Goal: Connect with others: Connect with other users

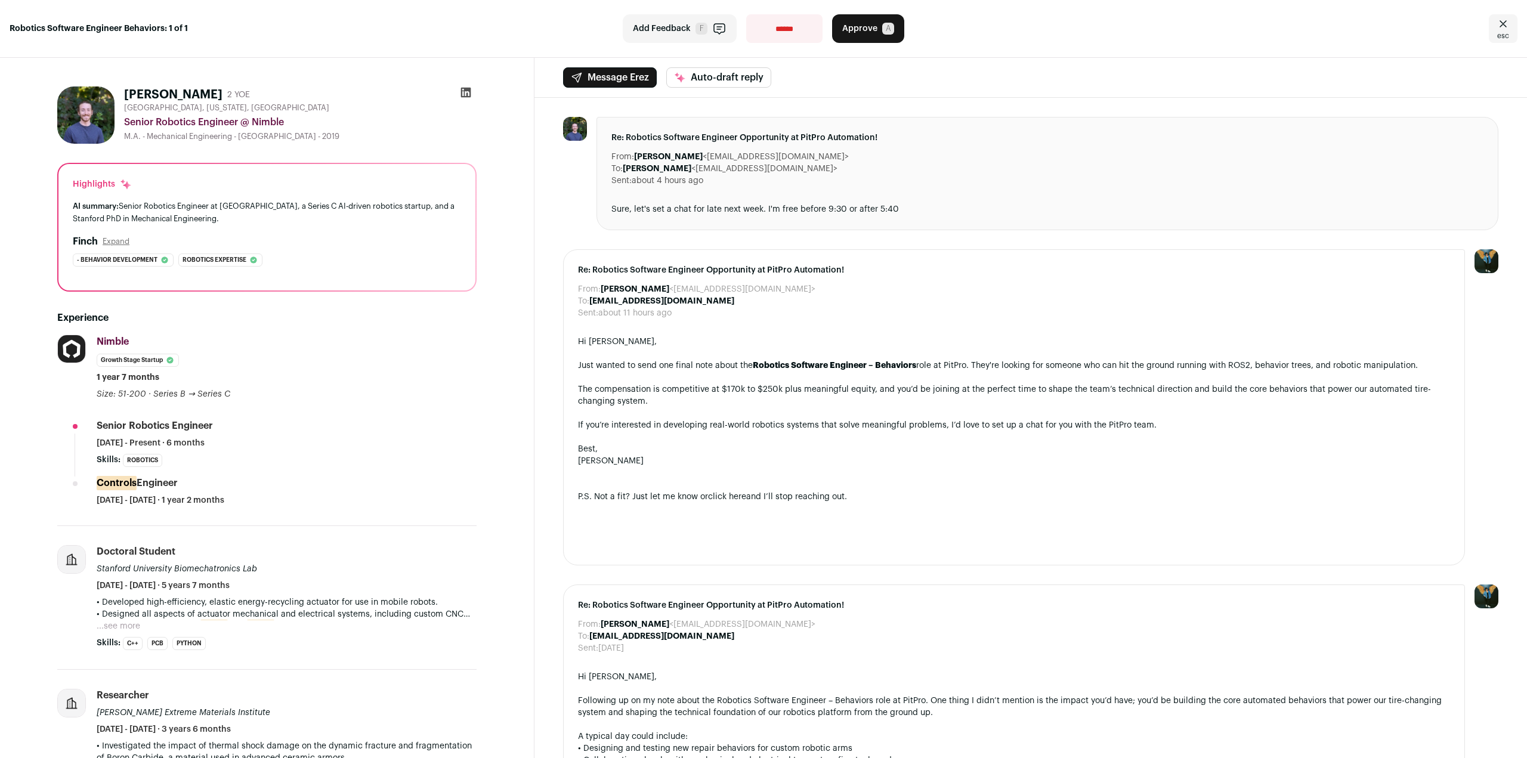
drag, startPoint x: 286, startPoint y: 222, endPoint x: 291, endPoint y: 215, distance: 8.3
click at [291, 215] on div "AI summary: Senior Robotics Engineer at [GEOGRAPHIC_DATA], a Series C AI-driven…" at bounding box center [267, 212] width 388 height 25
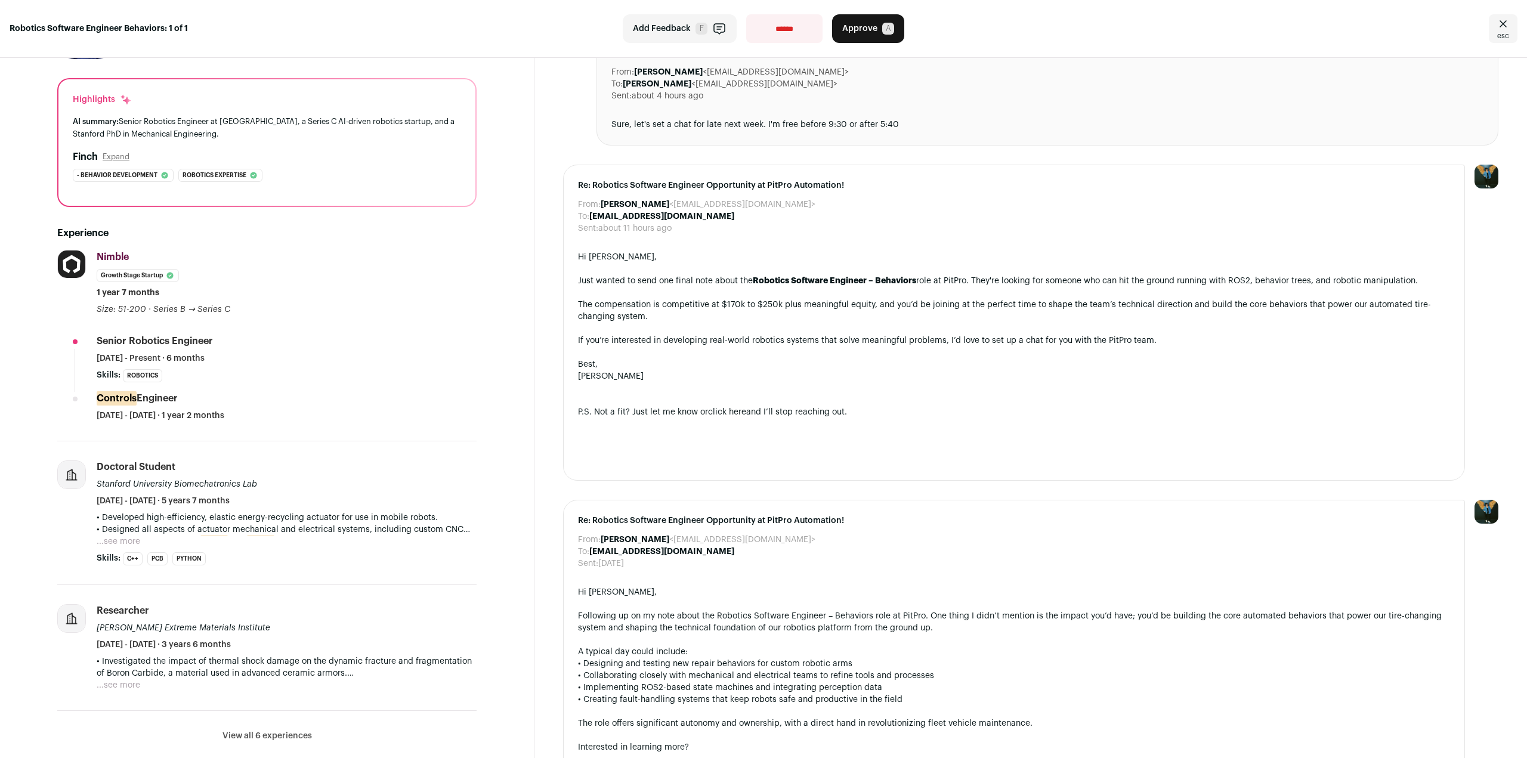
scroll to position [239, 0]
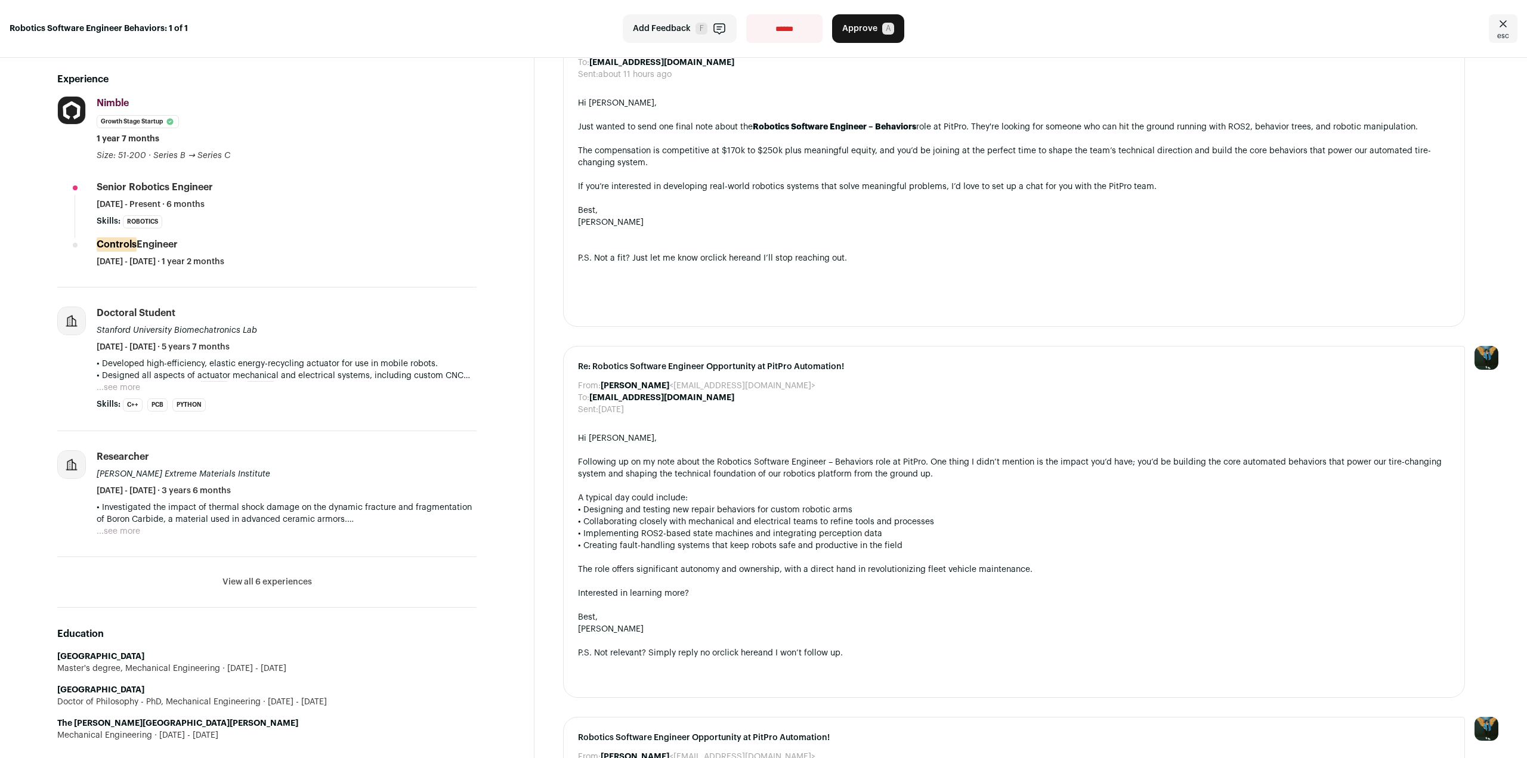
click at [122, 391] on button "...see more" at bounding box center [119, 388] width 44 height 12
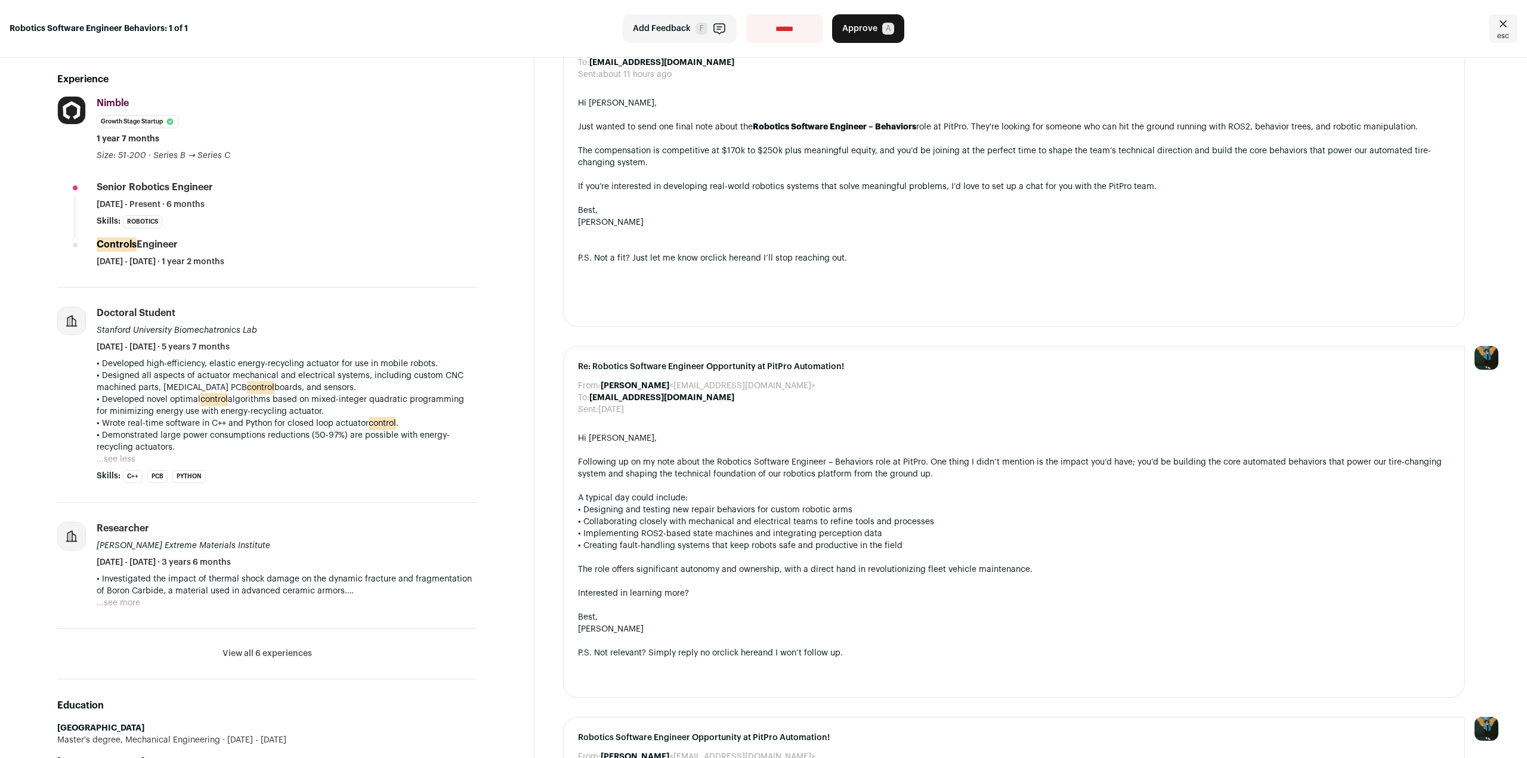
drag, startPoint x: 67, startPoint y: 392, endPoint x: 68, endPoint y: 475, distance: 82.9
click at [68, 475] on div at bounding box center [72, 395] width 30 height 177
click at [310, 450] on p "• Demonstrated large power consumptions reductions (50-97%) are possible with e…" at bounding box center [287, 442] width 380 height 24
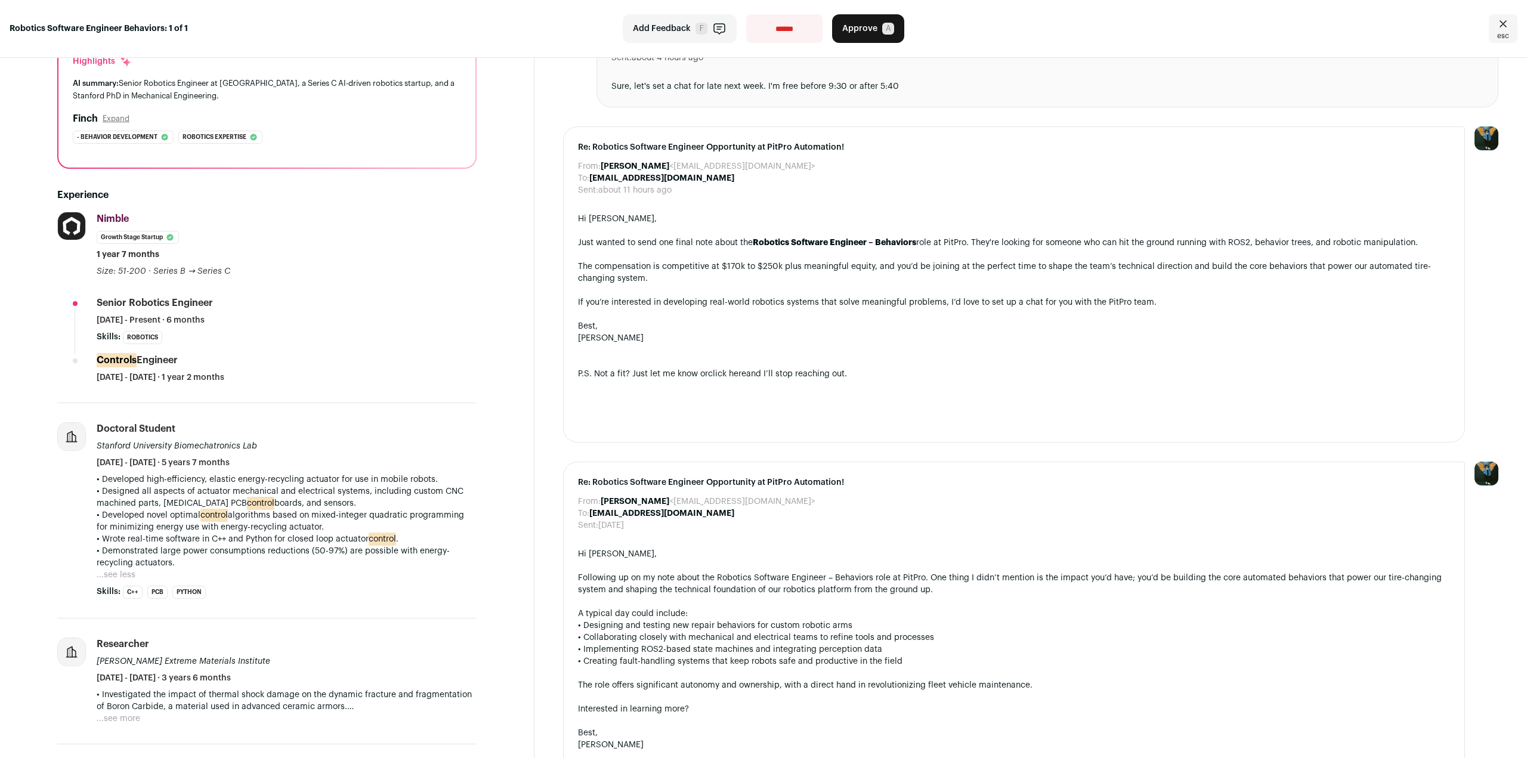
scroll to position [0, 0]
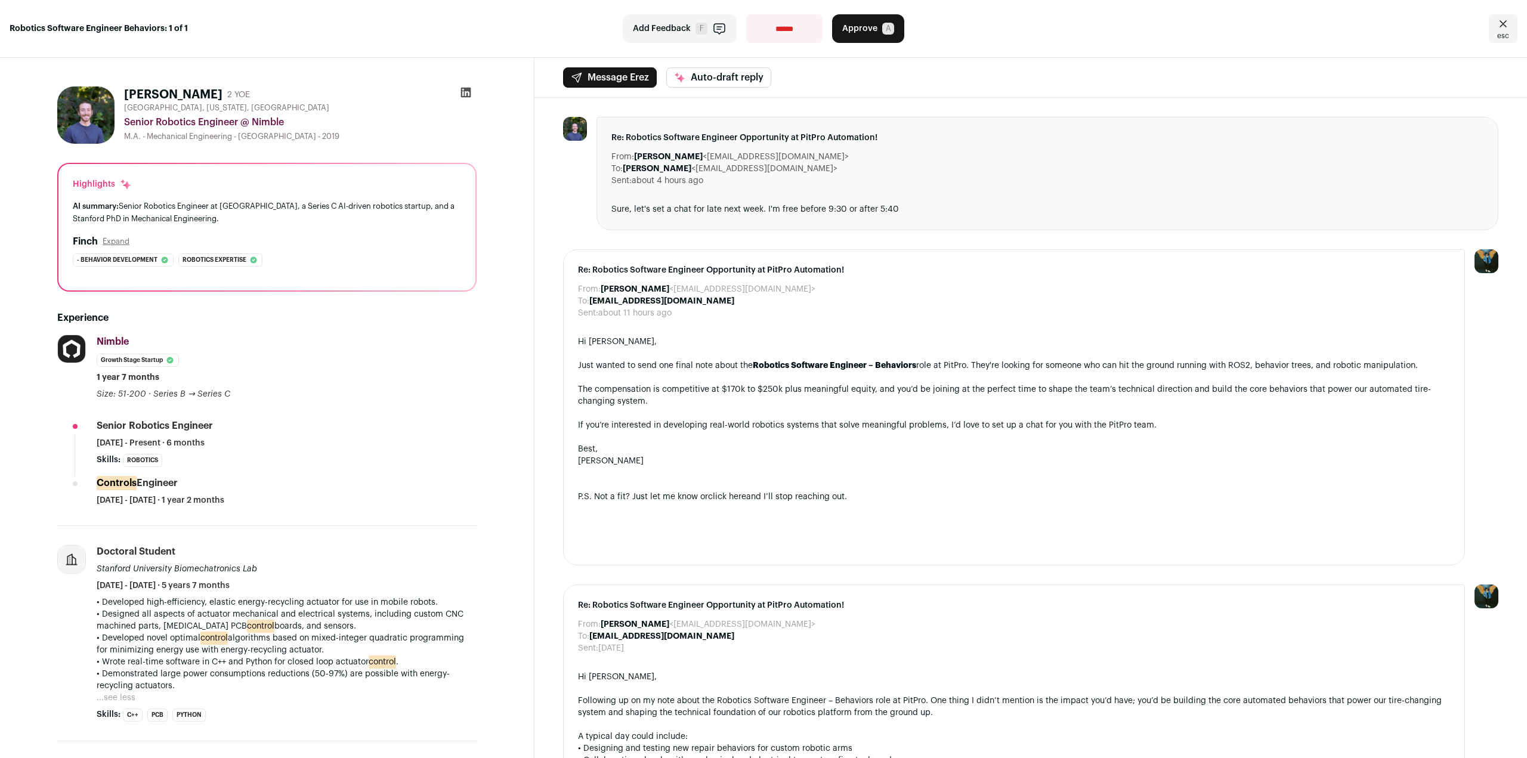
drag, startPoint x: 909, startPoint y: 203, endPoint x: 910, endPoint y: 186, distance: 17.4
click at [909, 190] on div "Re: Robotics Software Engineer Opportunity at PitPro Automation! From: [PERSON_…" at bounding box center [1048, 173] width 902 height 113
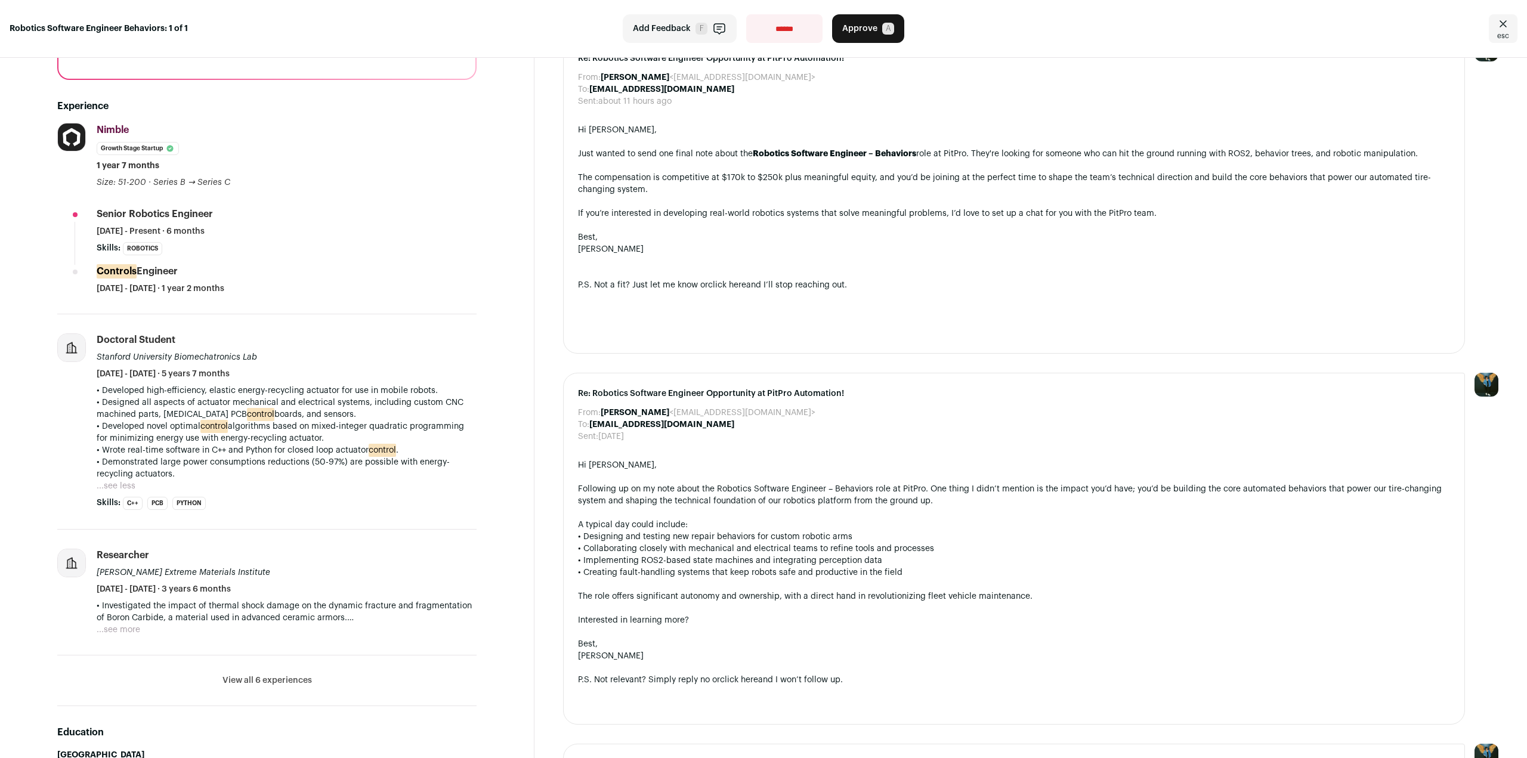
scroll to position [239, 0]
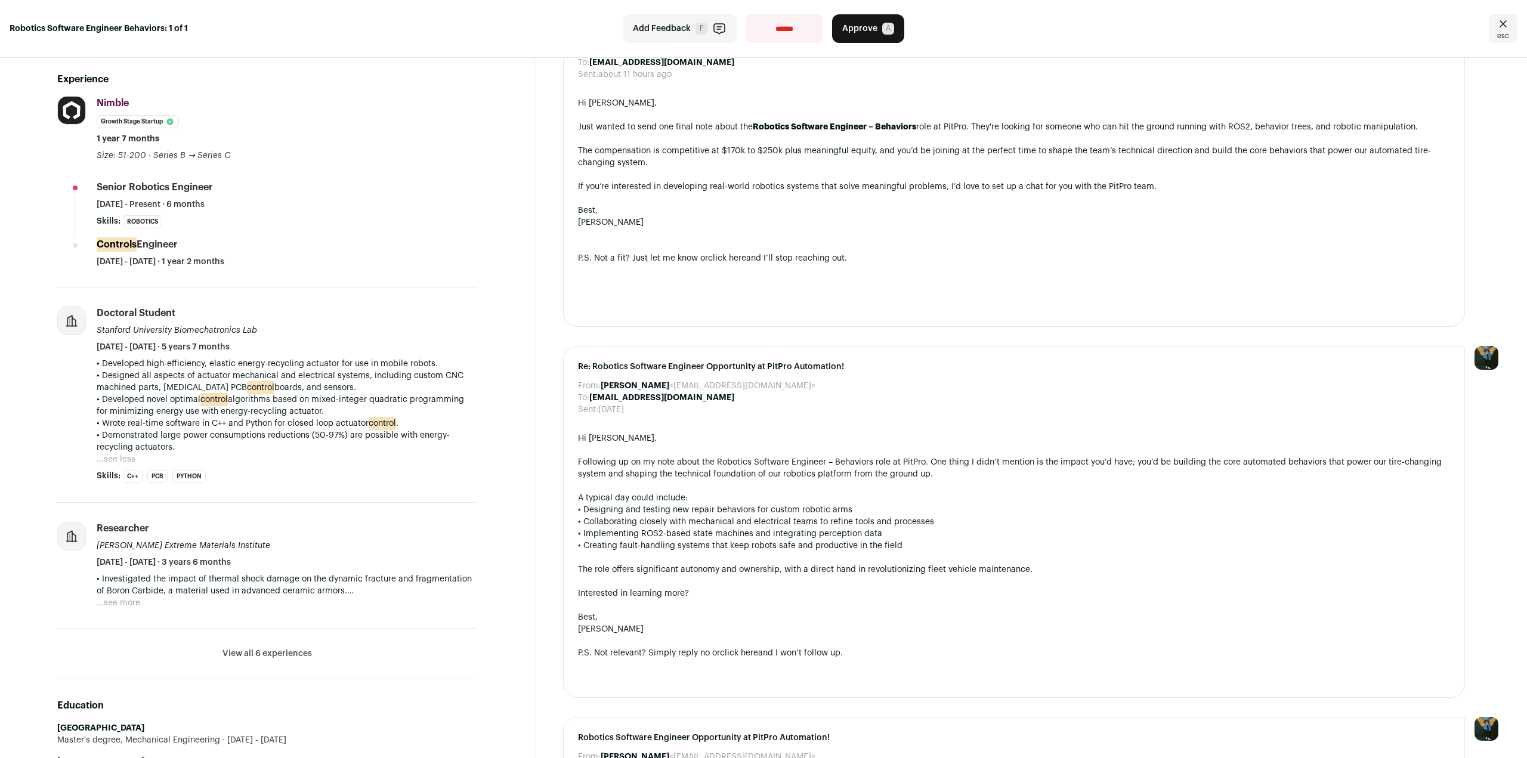
click at [222, 593] on p "• Investigated the impact of thermal shock damage on the dynamic fracture and f…" at bounding box center [287, 585] width 380 height 24
click at [135, 601] on button "...see more" at bounding box center [119, 603] width 44 height 12
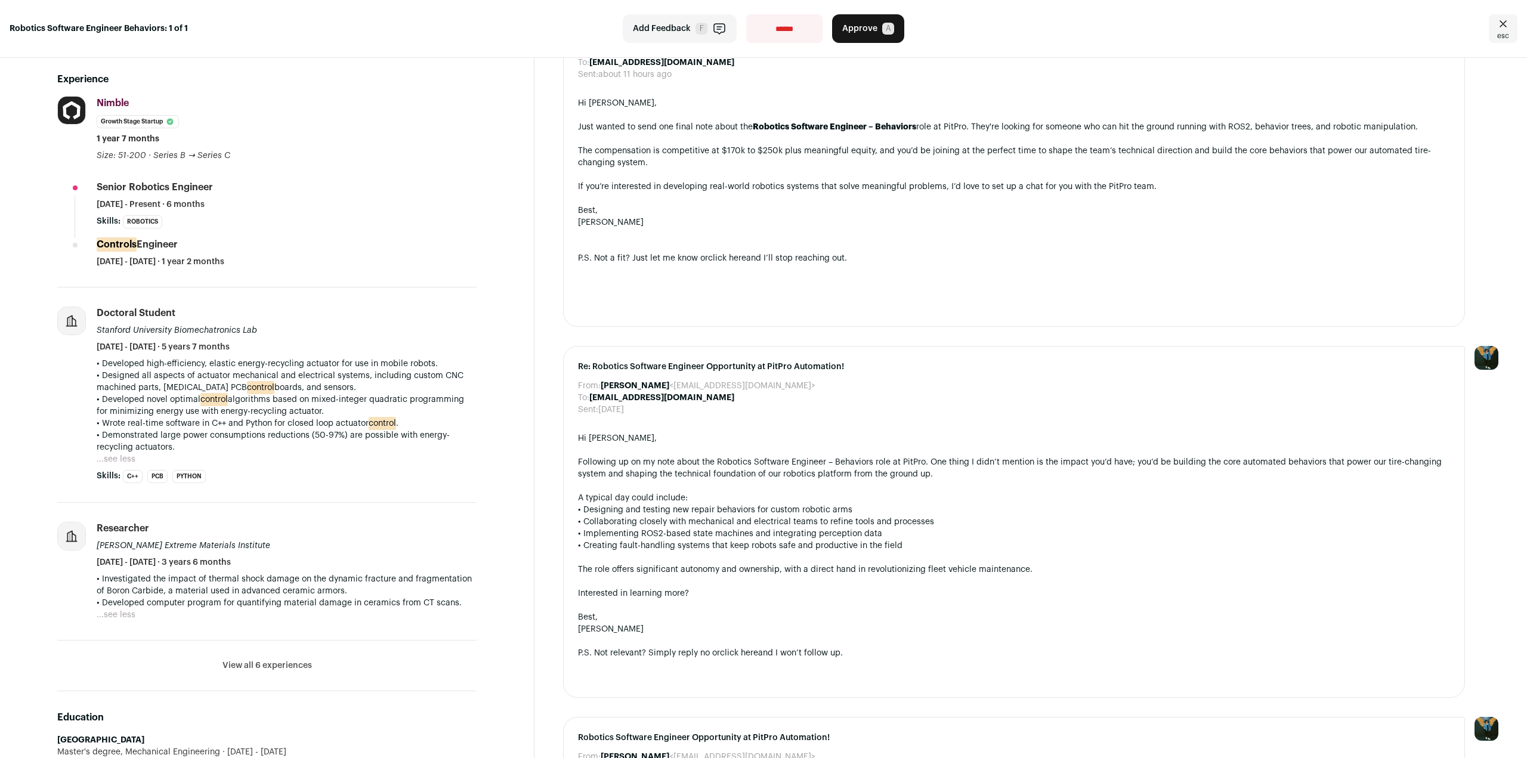
click at [280, 607] on p "• Developed computer program for quantifying material damage in ceramics from C…" at bounding box center [287, 603] width 380 height 12
click at [461, 609] on p "• Developed computer program for quantifying material damage in ceramics from C…" at bounding box center [287, 603] width 380 height 12
drag, startPoint x: 461, startPoint y: 611, endPoint x: 448, endPoint y: 564, distance: 48.8
click at [448, 564] on li "Researcher [PERSON_NAME] Extreme Materials Institute [DATE] - [DATE] · 3 years …" at bounding box center [287, 571] width 380 height 99
click at [439, 569] on div "Researcher [PERSON_NAME] Extreme Materials Institute [DATE] - [DATE] · 3 years …" at bounding box center [287, 545] width 380 height 47
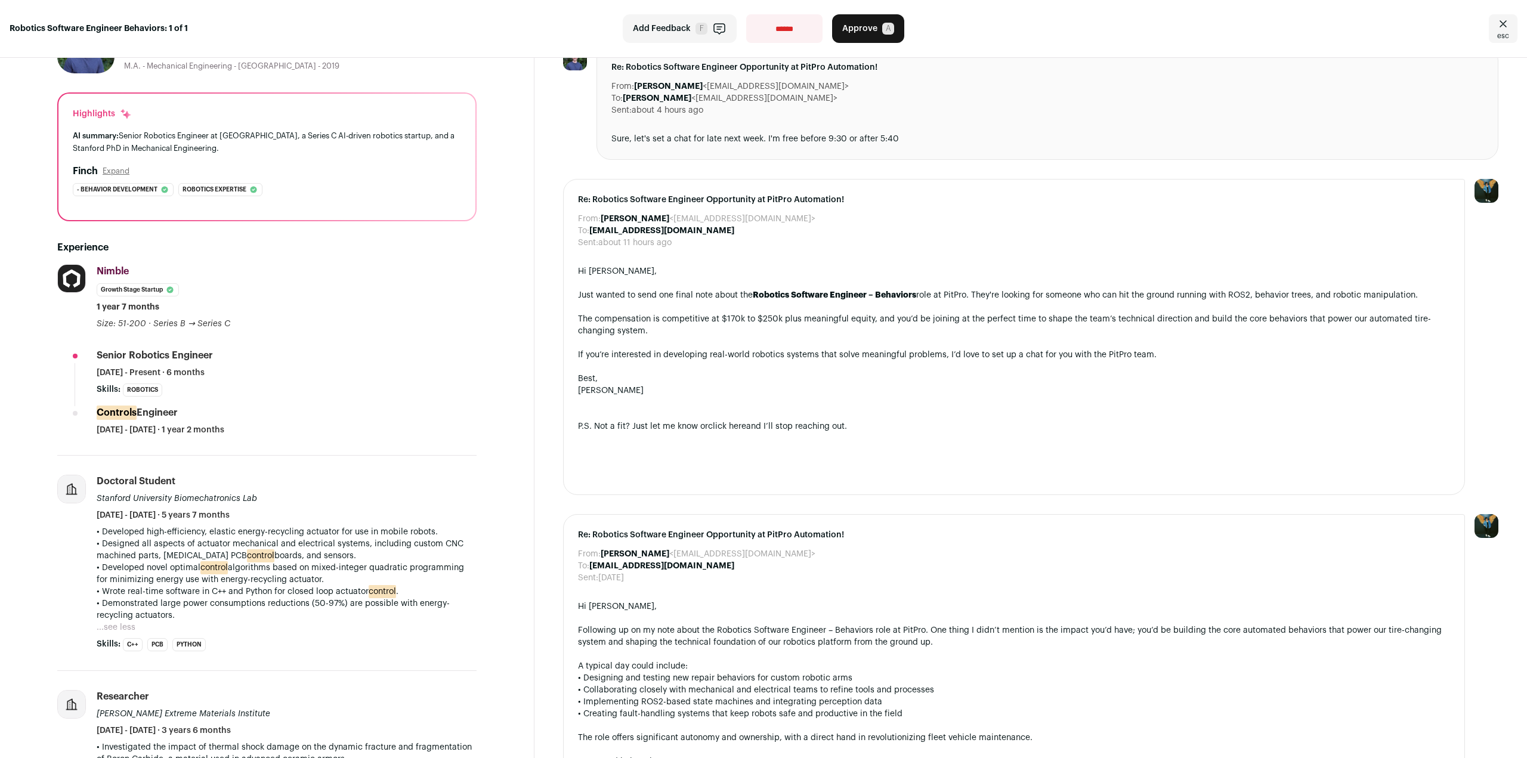
scroll to position [0, 0]
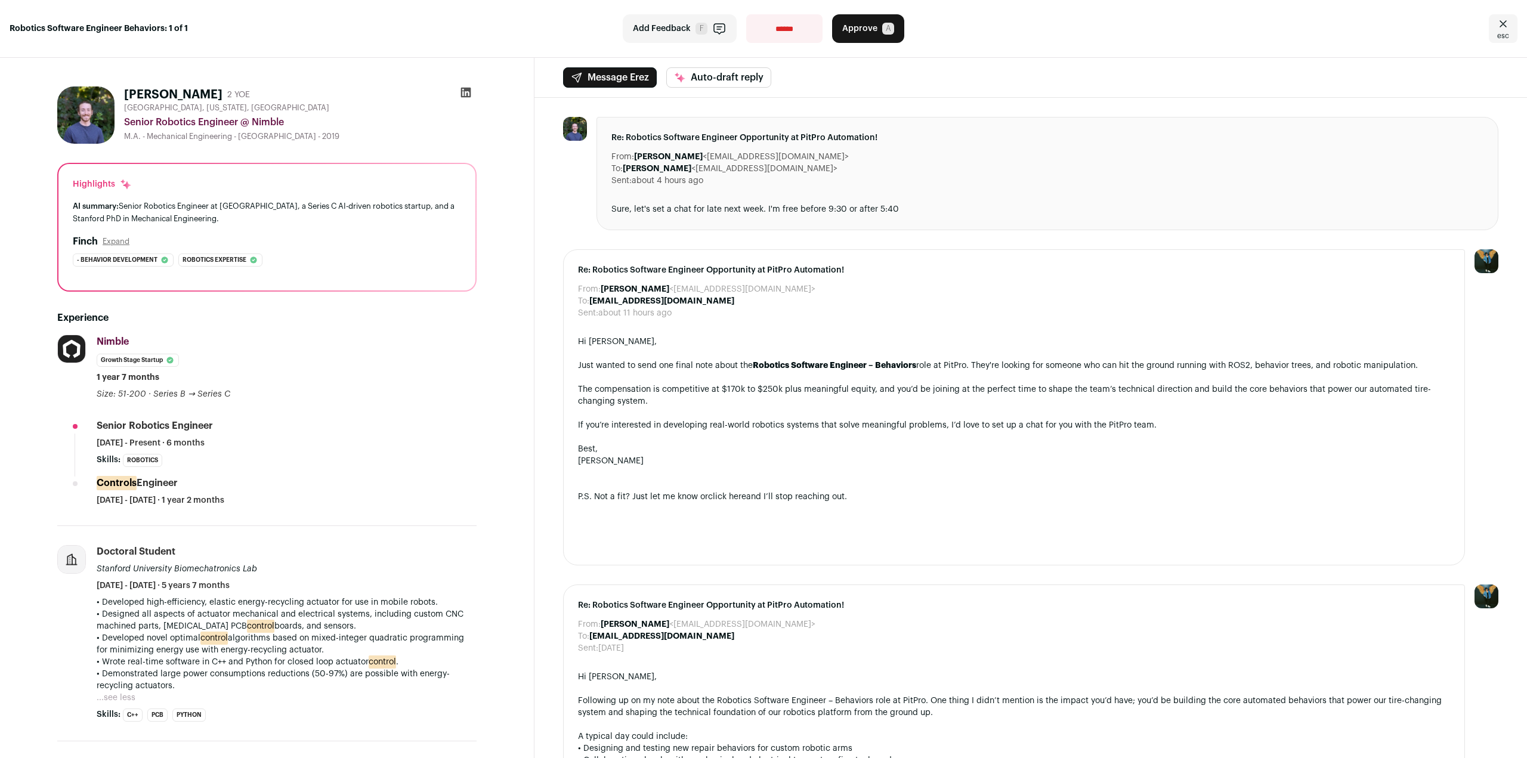
drag, startPoint x: 330, startPoint y: 494, endPoint x: 314, endPoint y: 494, distance: 15.5
click at [314, 494] on div "Controls Engineer [DATE] - [DATE] · 1 year 2 months" at bounding box center [287, 492] width 380 height 30
click at [464, 91] on icon at bounding box center [466, 93] width 10 height 10
click at [373, 456] on div "Skills: Robotics ...see more ...see less" at bounding box center [287, 460] width 380 height 13
